Goal: Find specific page/section: Find specific page/section

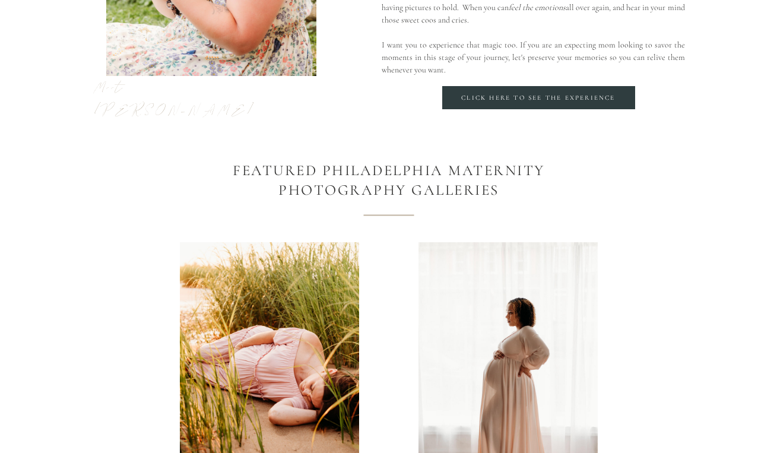
scroll to position [1154, 0]
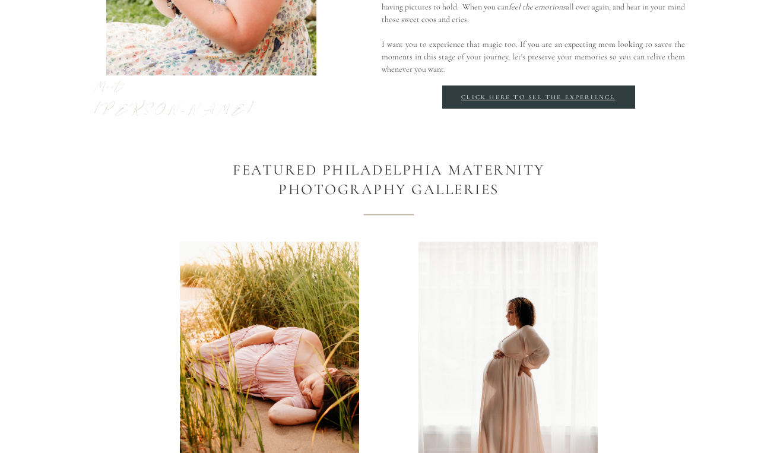
click at [501, 93] on div "Click here to see the Experience" at bounding box center [539, 97] width 166 height 9
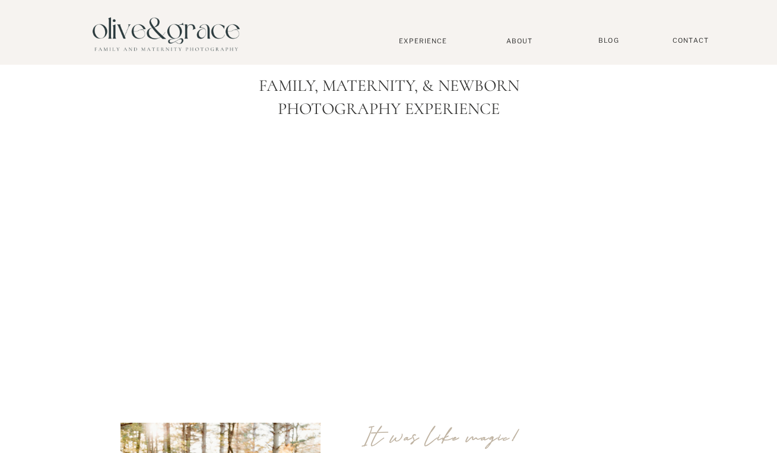
click at [406, 42] on nav "Experience" at bounding box center [423, 41] width 78 height 8
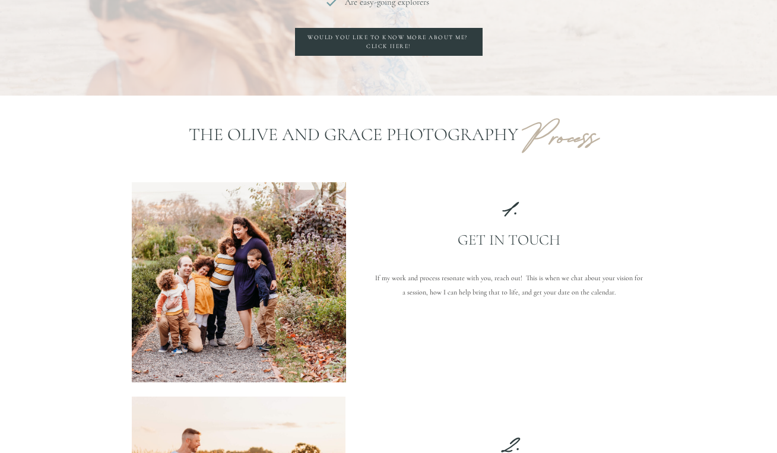
scroll to position [873, 0]
